Goal: Entertainment & Leisure: Consume media (video, audio)

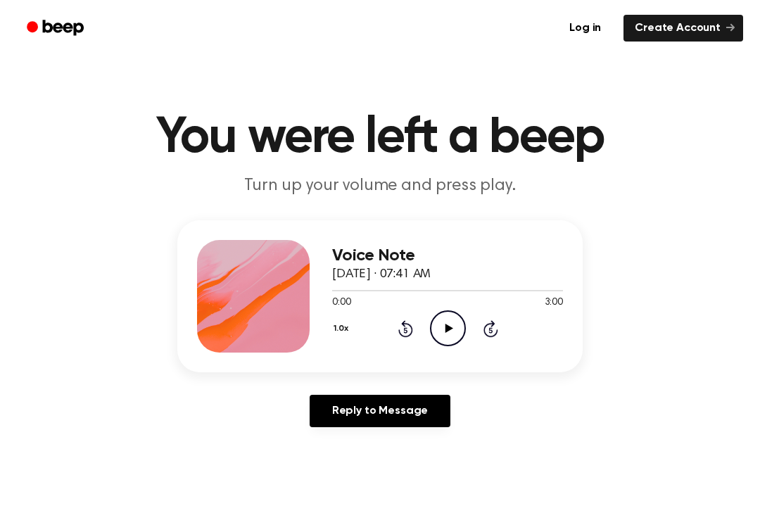
click at [461, 317] on circle at bounding box center [448, 328] width 34 height 34
click at [404, 325] on icon at bounding box center [405, 328] width 15 height 17
click at [450, 335] on icon "Pause Audio" at bounding box center [448, 328] width 36 height 36
click at [466, 308] on div "2:39 3:00" at bounding box center [447, 302] width 231 height 15
click at [447, 321] on icon "Play Audio" at bounding box center [448, 328] width 36 height 36
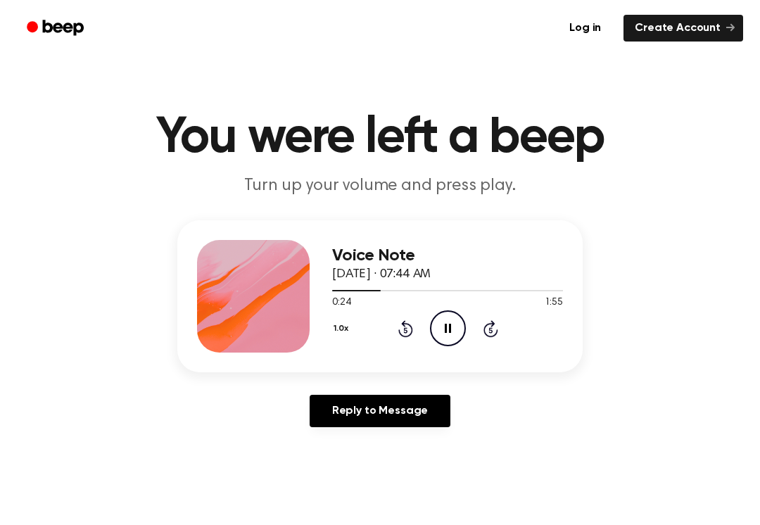
click at [485, 335] on icon "Skip 5 seconds" at bounding box center [490, 328] width 15 height 18
click at [489, 340] on div "1.0x Rewind 5 seconds Pause Audio Skip 5 seconds" at bounding box center [447, 328] width 231 height 36
click at [496, 323] on icon "Skip 5 seconds" at bounding box center [490, 328] width 15 height 18
click at [435, 324] on icon "Pause Audio" at bounding box center [448, 328] width 36 height 36
click at [457, 333] on icon "Play Audio" at bounding box center [448, 328] width 36 height 36
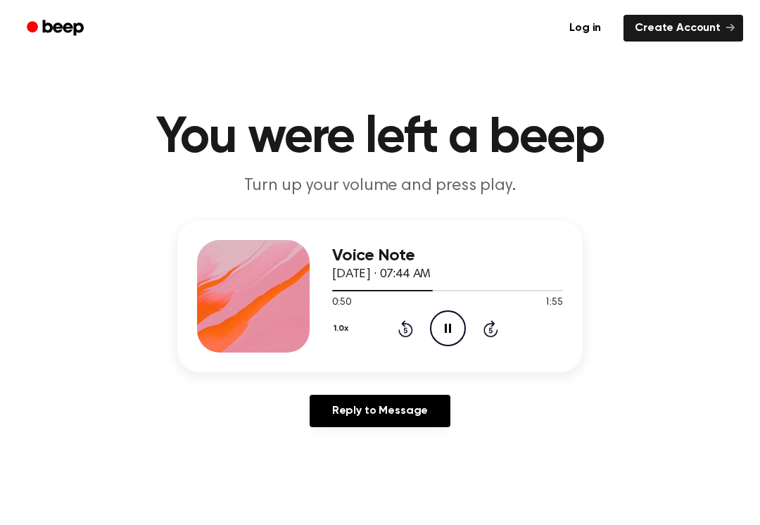
click at [443, 324] on icon "Pause Audio" at bounding box center [448, 328] width 36 height 36
click at [451, 326] on icon "Play Audio" at bounding box center [448, 328] width 36 height 36
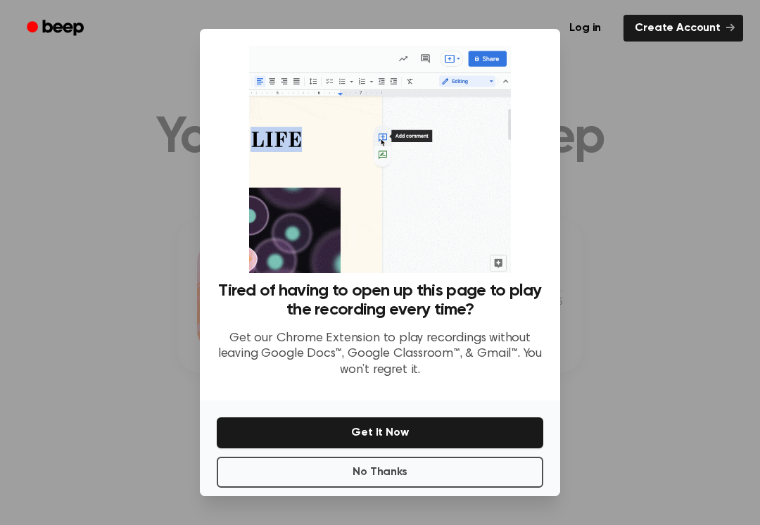
click at [356, 479] on button "No Thanks" at bounding box center [380, 472] width 326 height 31
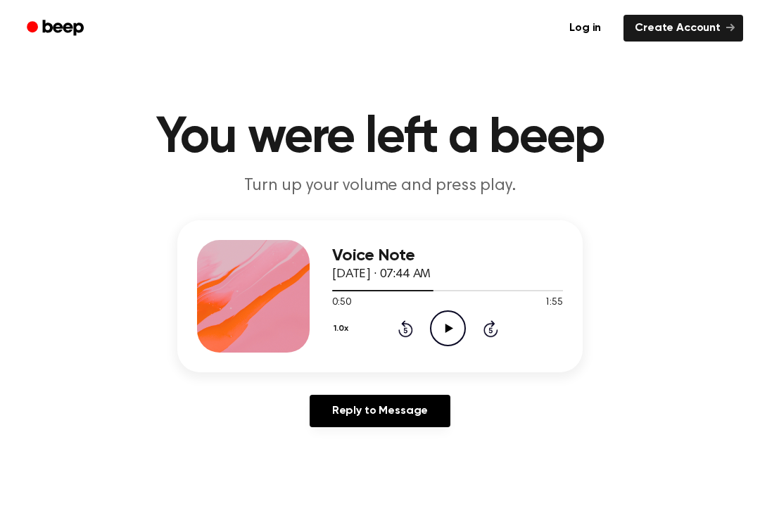
click at [454, 335] on icon "Play Audio" at bounding box center [448, 328] width 36 height 36
click at [446, 338] on icon "Pause Audio" at bounding box center [448, 328] width 36 height 36
click at [454, 321] on icon "Play Audio" at bounding box center [448, 328] width 36 height 36
click at [405, 329] on icon "Rewind 5 seconds" at bounding box center [404, 328] width 15 height 18
click at [447, 320] on icon "Pause Audio" at bounding box center [448, 328] width 36 height 36
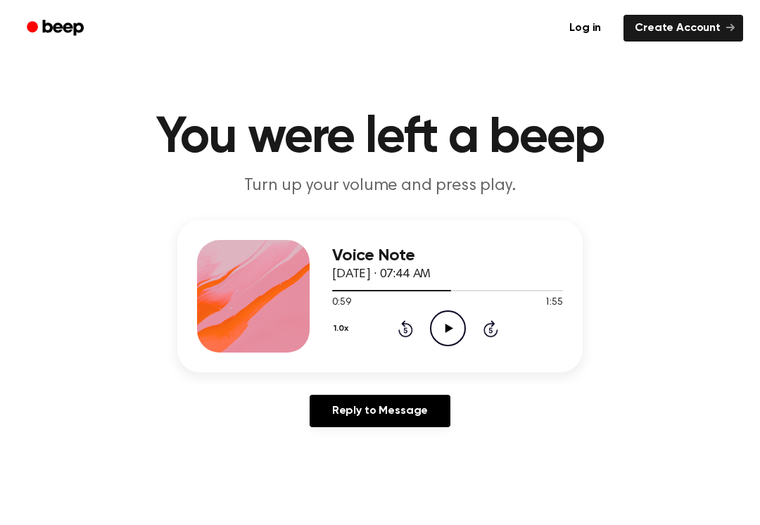
click at [454, 331] on icon "Play Audio" at bounding box center [448, 328] width 36 height 36
click at [454, 331] on icon "Pause Audio" at bounding box center [448, 328] width 36 height 36
click at [461, 325] on icon "Play Audio" at bounding box center [448, 328] width 36 height 36
click at [409, 330] on icon "Rewind 5 seconds" at bounding box center [404, 328] width 15 height 18
click at [411, 332] on icon at bounding box center [405, 328] width 15 height 17
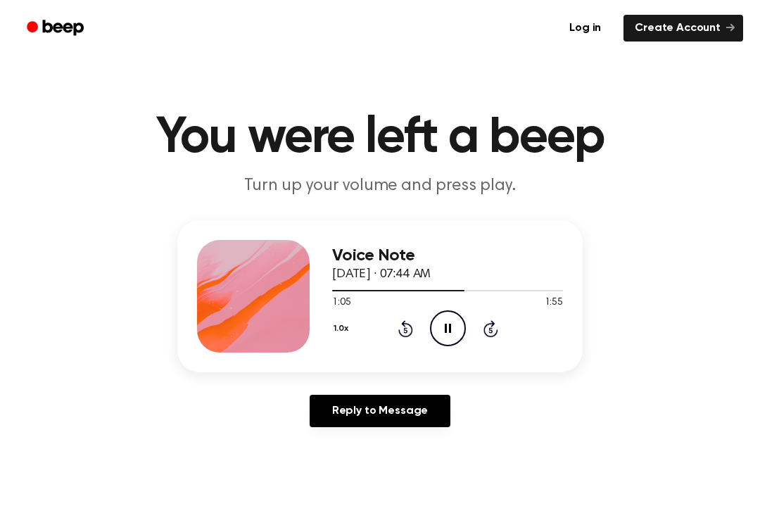
click at [448, 326] on icon "Pause Audio" at bounding box center [448, 328] width 36 height 36
click at [459, 326] on icon "Play Audio" at bounding box center [448, 328] width 36 height 36
click at [440, 323] on icon "Pause Audio" at bounding box center [448, 328] width 36 height 36
